Goal: Task Accomplishment & Management: Use online tool/utility

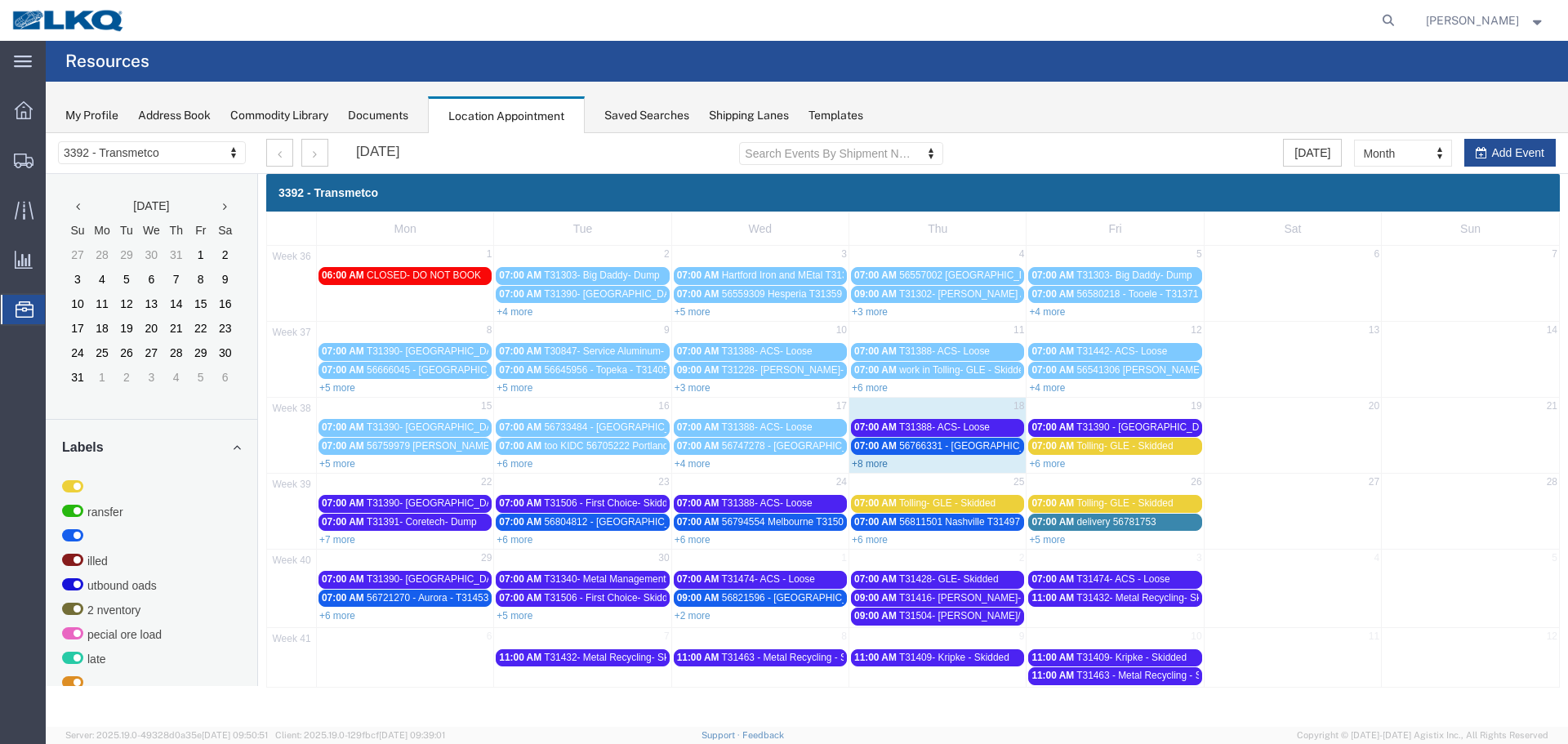
click at [880, 459] on link "+8 more" at bounding box center [869, 464] width 36 height 12
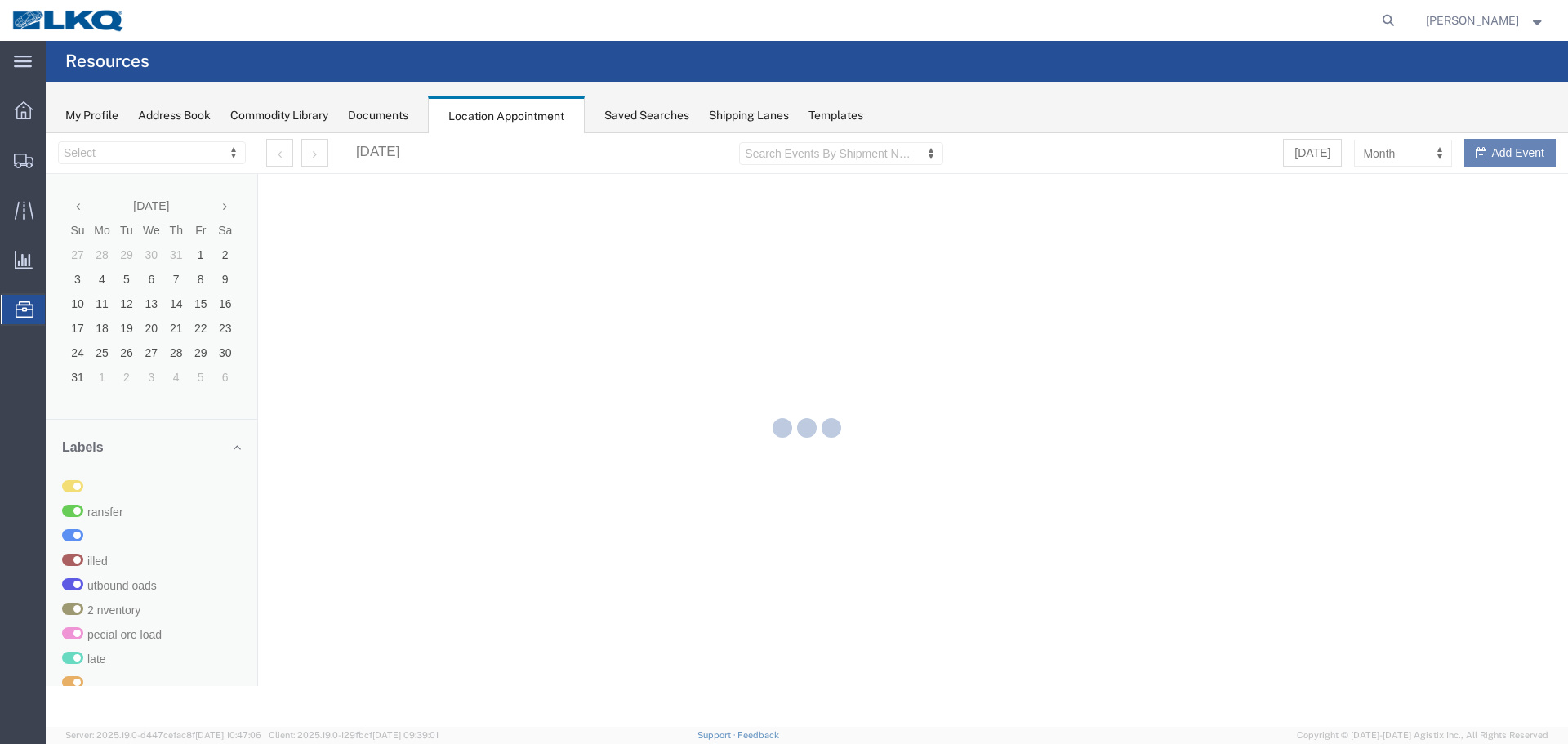
select select "28018"
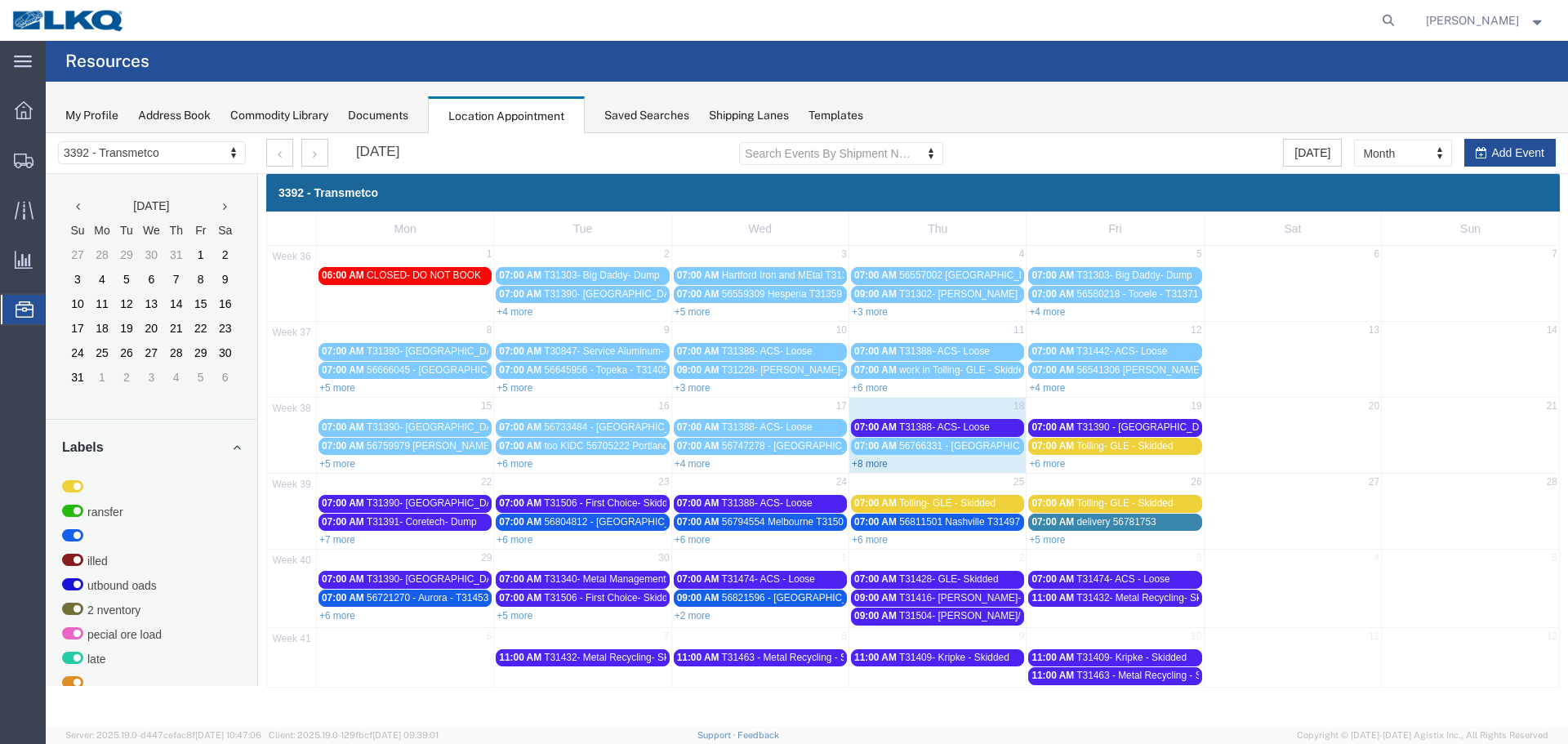
click at [881, 465] on link "+8 more" at bounding box center [869, 464] width 36 height 12
